Goal: Download file/media

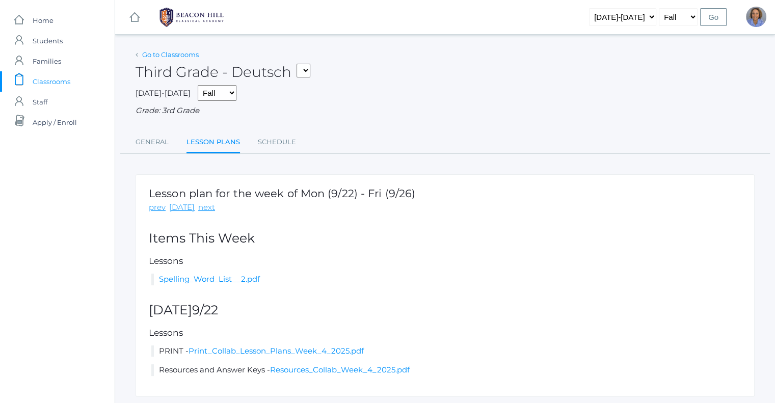
click at [142, 56] on link "Go to Classrooms" at bounding box center [170, 54] width 57 height 8
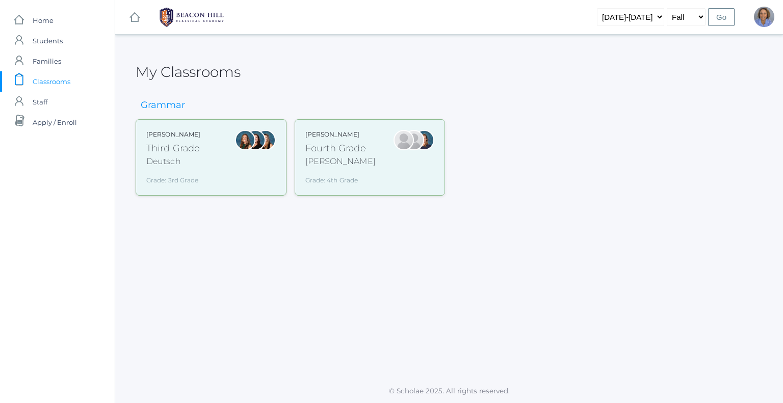
click at [336, 167] on div "[PERSON_NAME]" at bounding box center [340, 161] width 70 height 12
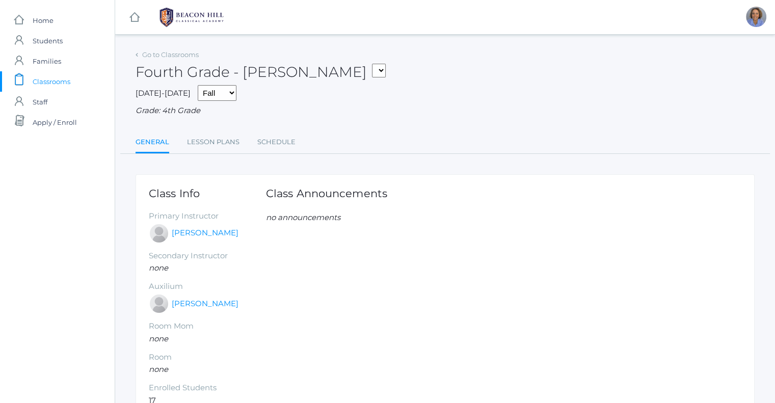
click at [185, 142] on ul "General Lesson Plans Schedule" at bounding box center [445, 143] width 619 height 22
click at [200, 143] on link "Lesson Plans" at bounding box center [213, 142] width 53 height 20
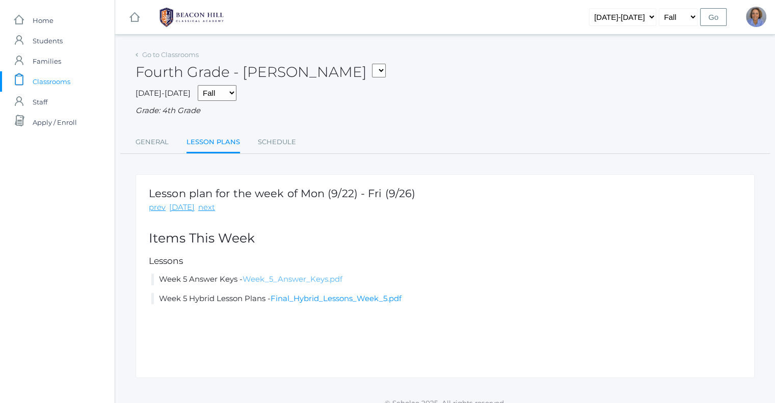
click at [281, 277] on link "Week_5_Answer_Keys.pdf" at bounding box center [293, 279] width 100 height 10
